Goal: Check status: Check status

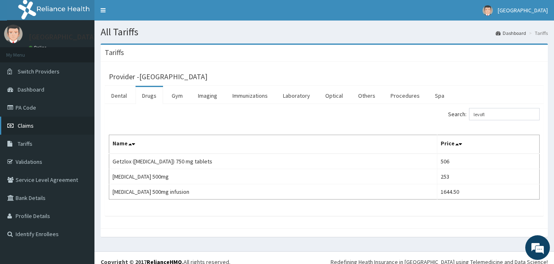
click at [60, 122] on link "Claims" at bounding box center [47, 126] width 95 height 18
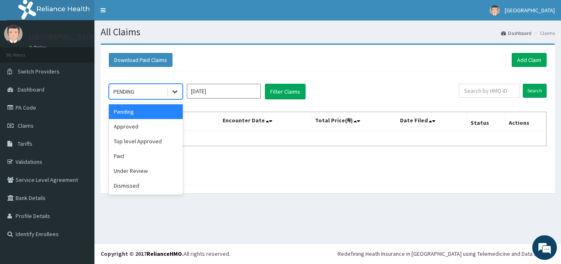
click at [175, 88] on div at bounding box center [175, 91] width 15 height 15
click at [157, 154] on div "Paid" at bounding box center [146, 156] width 74 height 15
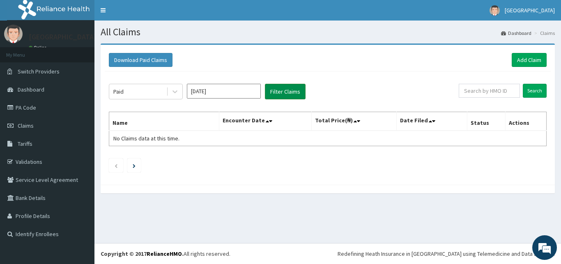
click at [292, 86] on button "Filter Claims" at bounding box center [285, 92] width 41 height 16
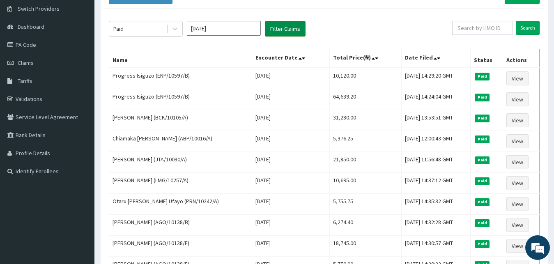
scroll to position [42, 0]
